Goal: Information Seeking & Learning: Check status

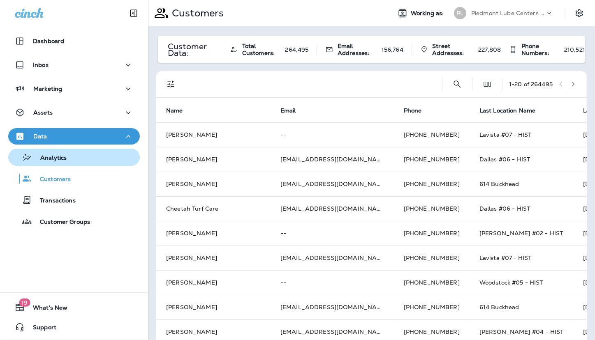
click at [49, 156] on p "Analytics" at bounding box center [49, 159] width 35 height 8
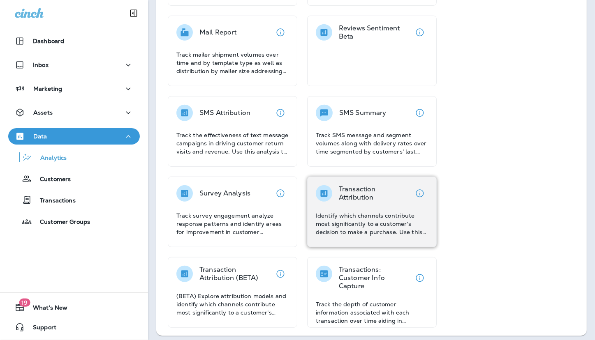
scroll to position [294, 0]
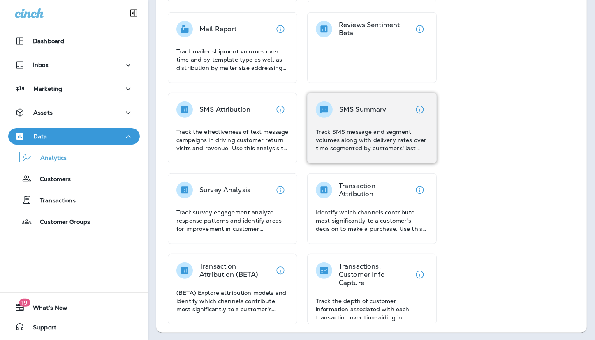
click at [365, 102] on div "SMS Summary" at bounding box center [362, 110] width 47 height 16
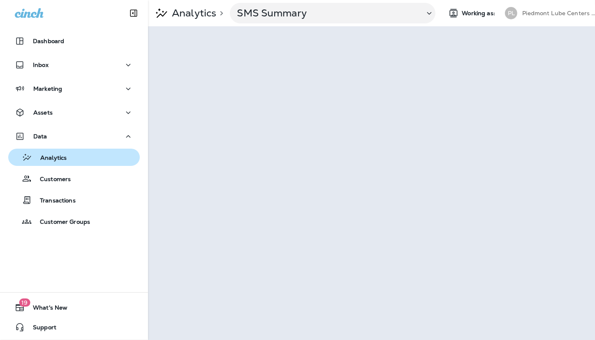
click at [36, 154] on div "Analytics" at bounding box center [39, 157] width 55 height 12
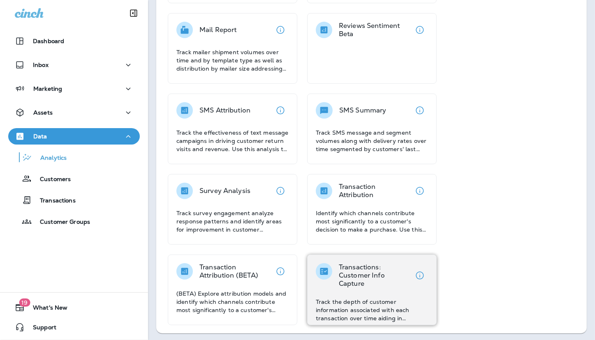
scroll to position [294, 0]
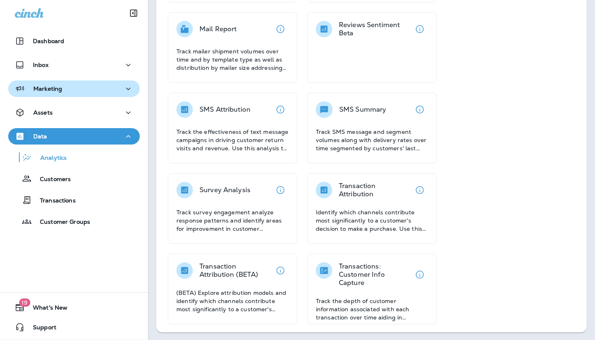
click at [58, 86] on p "Marketing" at bounding box center [47, 89] width 29 height 7
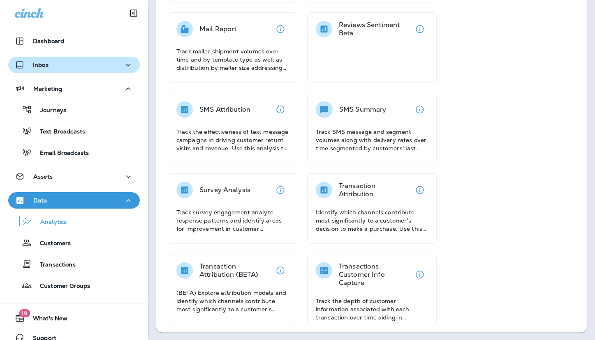
click at [69, 69] on div "Inbox" at bounding box center [74, 65] width 118 height 10
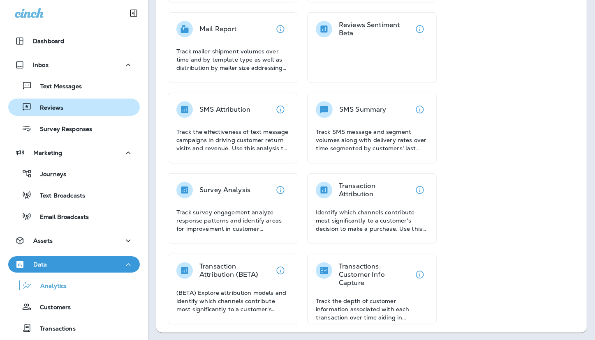
click at [67, 112] on div "Reviews" at bounding box center [74, 107] width 125 height 12
